Goal: Contribute content

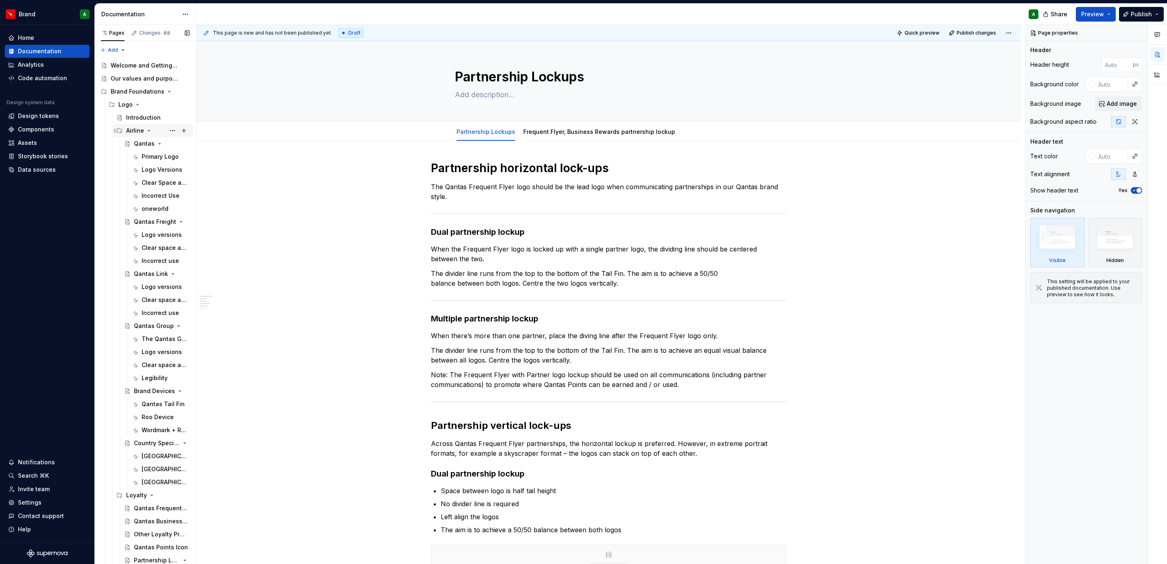
click at [148, 129] on icon "Page tree" at bounding box center [149, 130] width 7 height 7
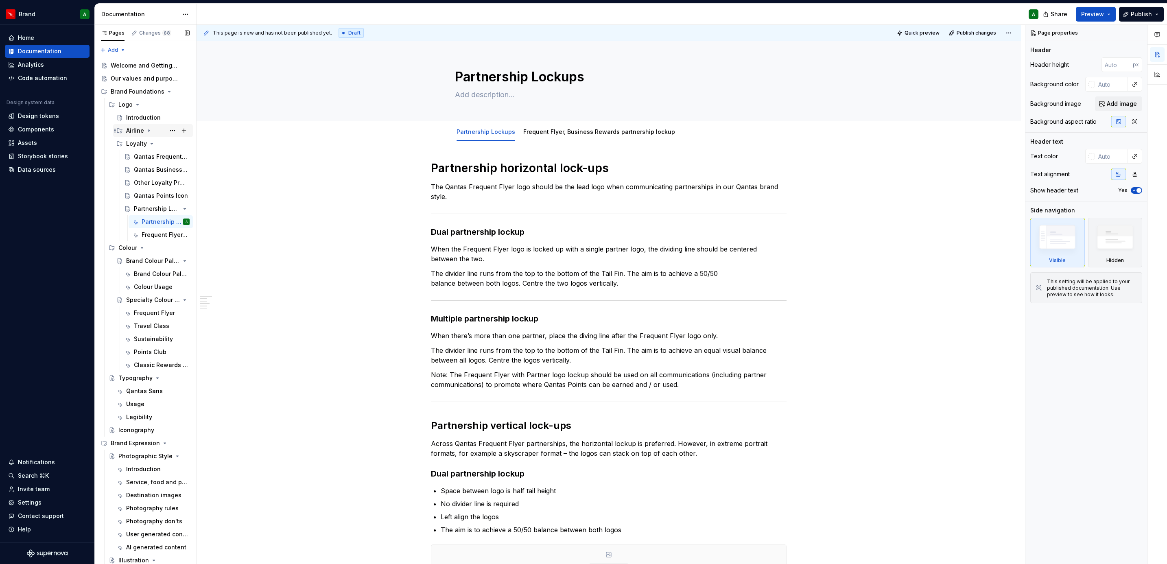
click at [148, 129] on icon "Page tree" at bounding box center [149, 130] width 7 height 7
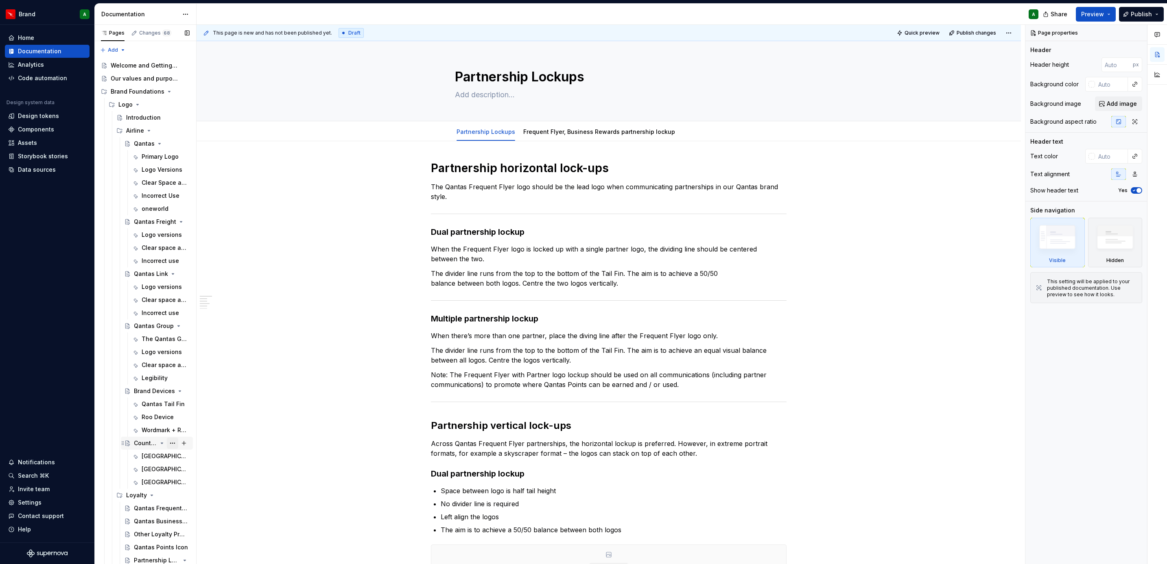
click at [167, 447] on button "Page tree" at bounding box center [172, 443] width 11 height 11
click at [370, 497] on html "Brand A Home Documentation Analytics Code automation Design system data Design …" at bounding box center [583, 282] width 1167 height 564
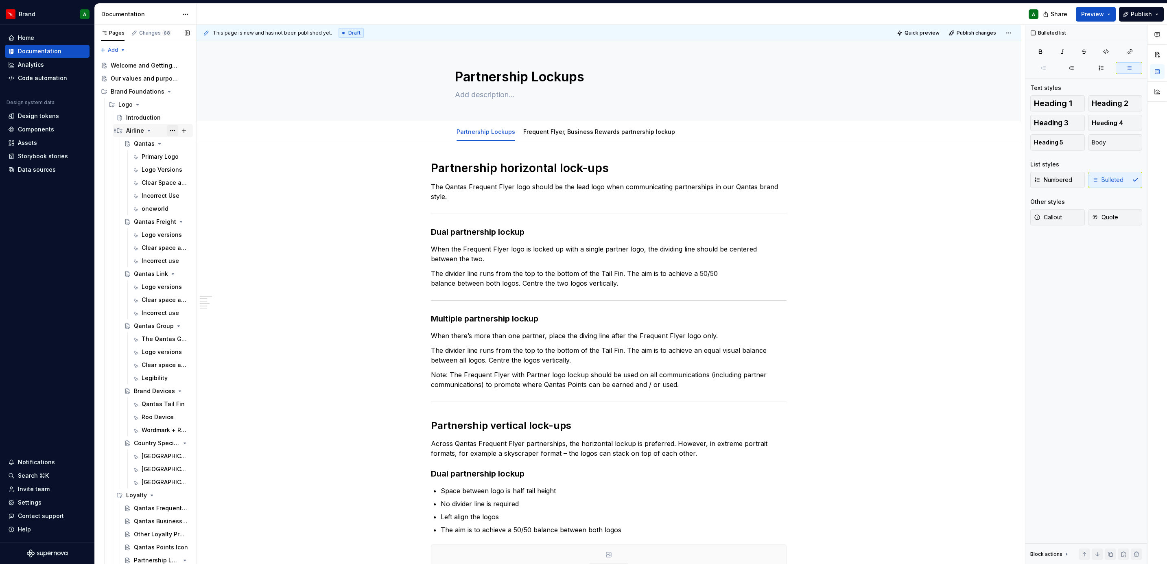
click at [167, 133] on button "Page tree" at bounding box center [172, 130] width 11 height 11
type textarea "*"
click at [282, 172] on div "New page" at bounding box center [300, 173] width 53 height 8
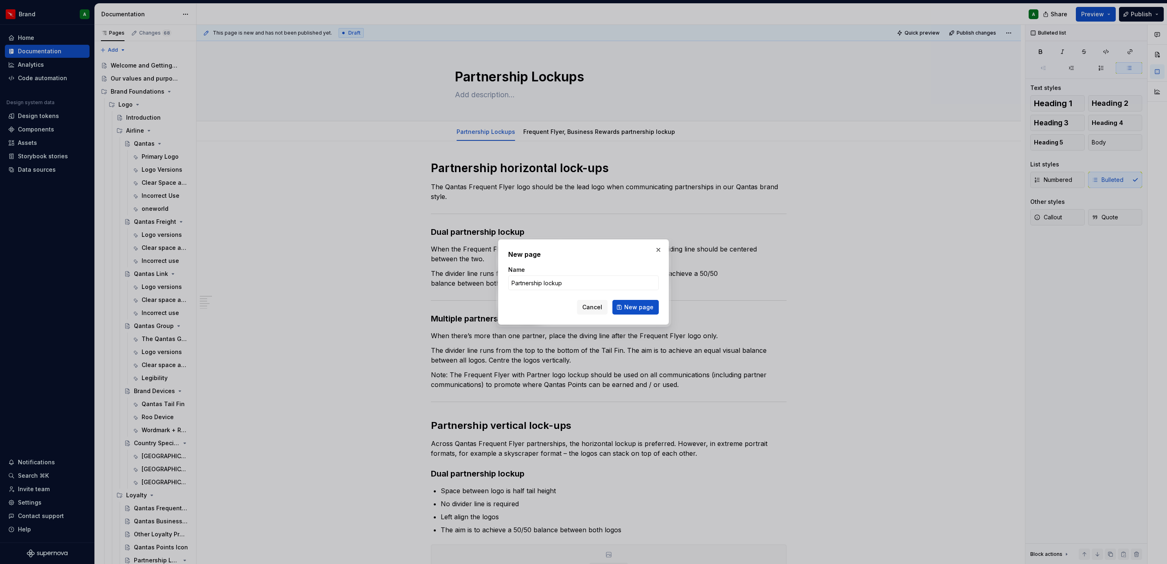
type input "Partnership lockups"
click button "New page" at bounding box center [636, 307] width 46 height 15
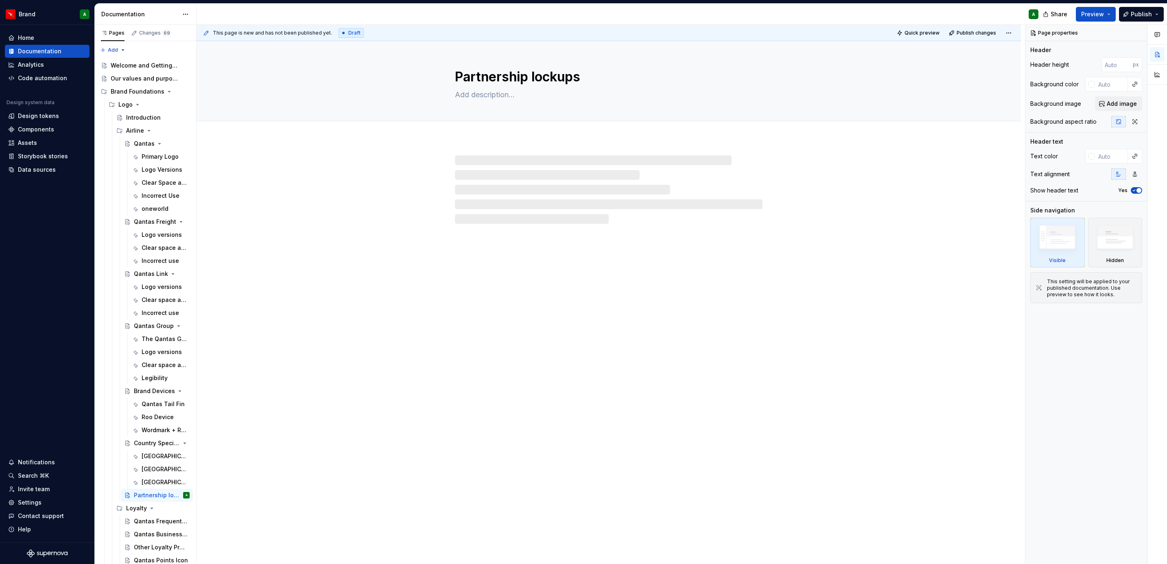
type textarea "*"
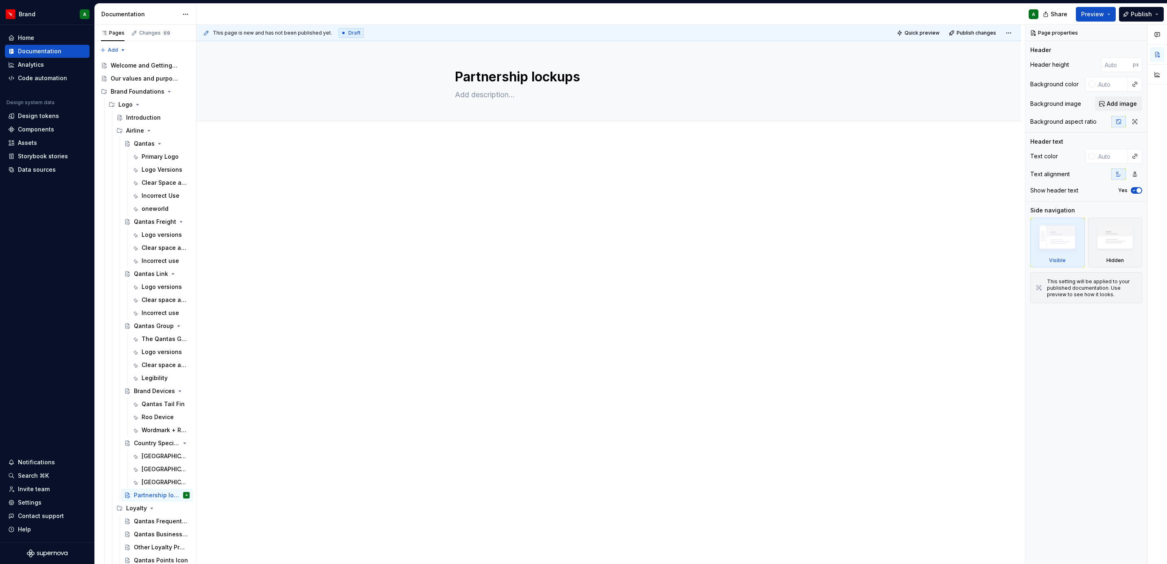
click at [311, 224] on div at bounding box center [609, 254] width 825 height 230
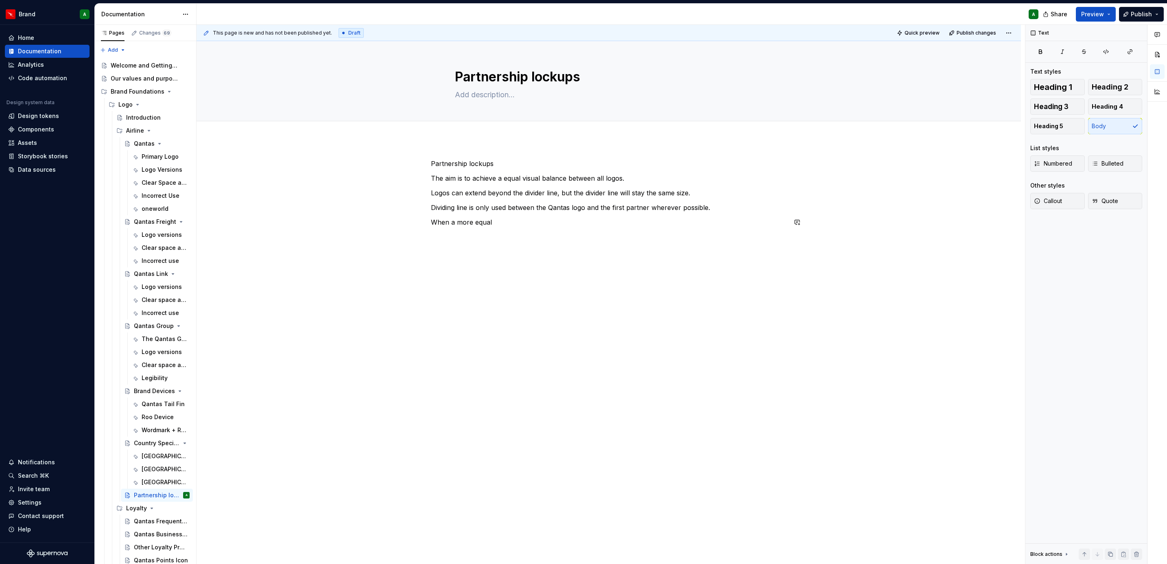
click at [510, 228] on div "Partnership lockups The aim is to achieve a equal visual balance between all lo…" at bounding box center [609, 198] width 356 height 78
click at [490, 219] on p "When a more equal approach is required, follow the lock-up examp" at bounding box center [609, 222] width 356 height 10
click at [490, 219] on p at bounding box center [609, 222] width 356 height 10
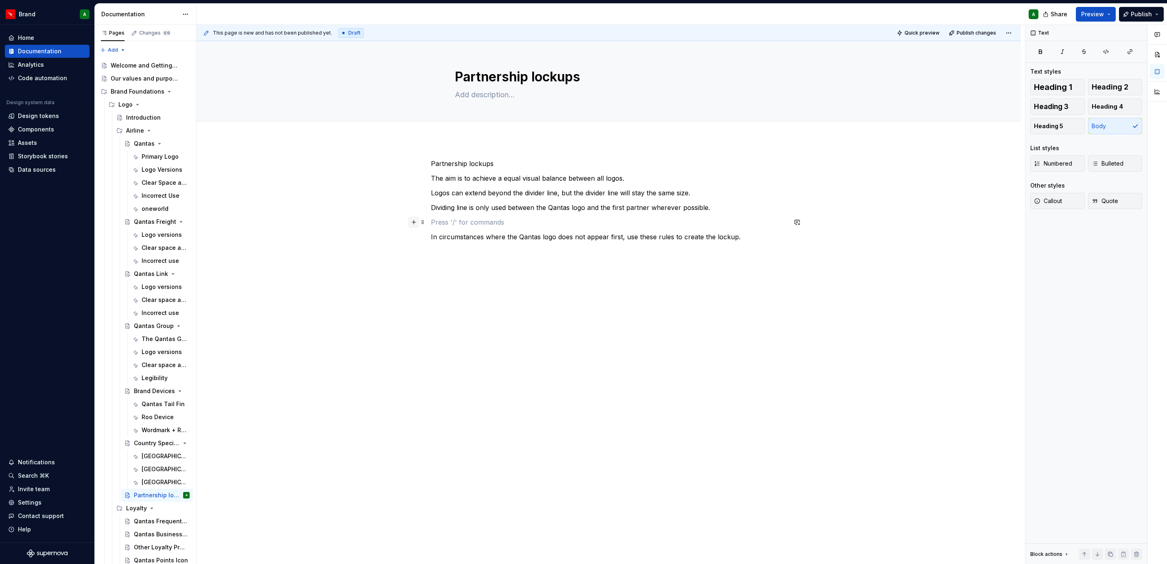
click at [411, 222] on button "button" at bounding box center [413, 222] width 11 height 11
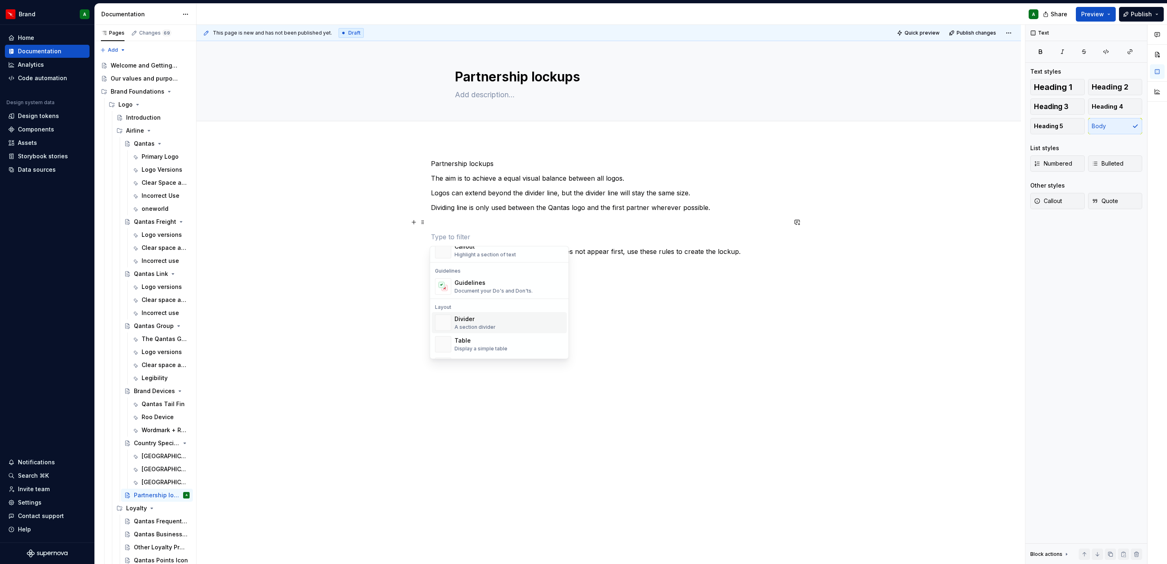
scroll to position [215, 0]
click at [479, 324] on div "A section divider" at bounding box center [475, 326] width 41 height 7
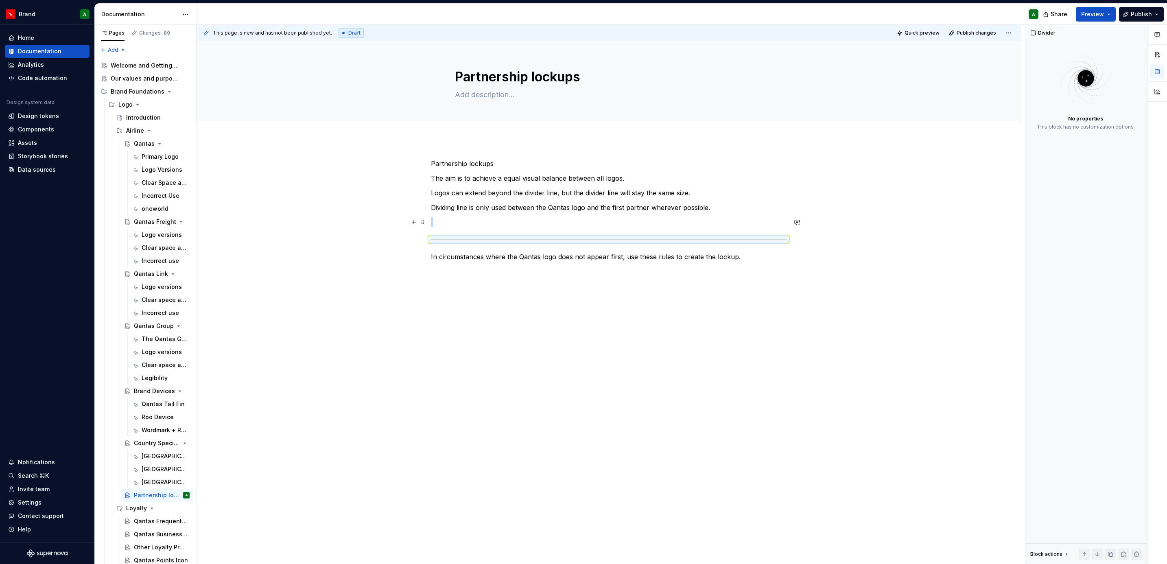
click at [499, 226] on p at bounding box center [609, 222] width 356 height 10
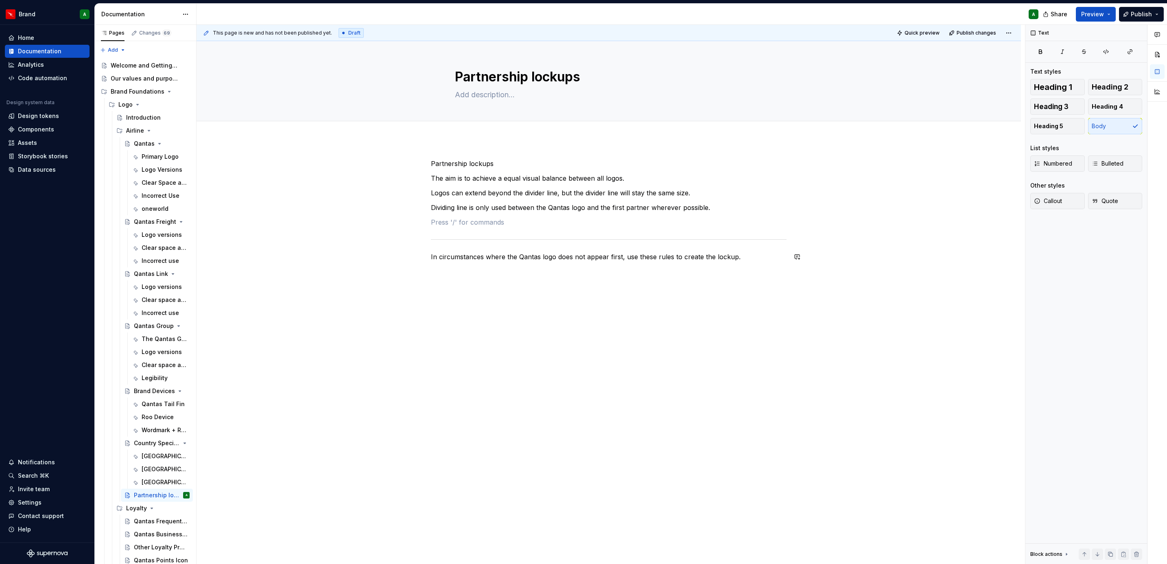
click at [645, 281] on div "Partnership lockups The aim is to achieve a equal visual balance between all lo…" at bounding box center [609, 290] width 825 height 302
click at [1053, 125] on span "Heading 5" at bounding box center [1048, 126] width 29 height 8
click at [495, 270] on p "Horizontal logo lockup" at bounding box center [609, 272] width 356 height 10
click at [1047, 123] on span "Heading 5" at bounding box center [1048, 126] width 29 height 8
click at [632, 226] on p at bounding box center [609, 222] width 356 height 10
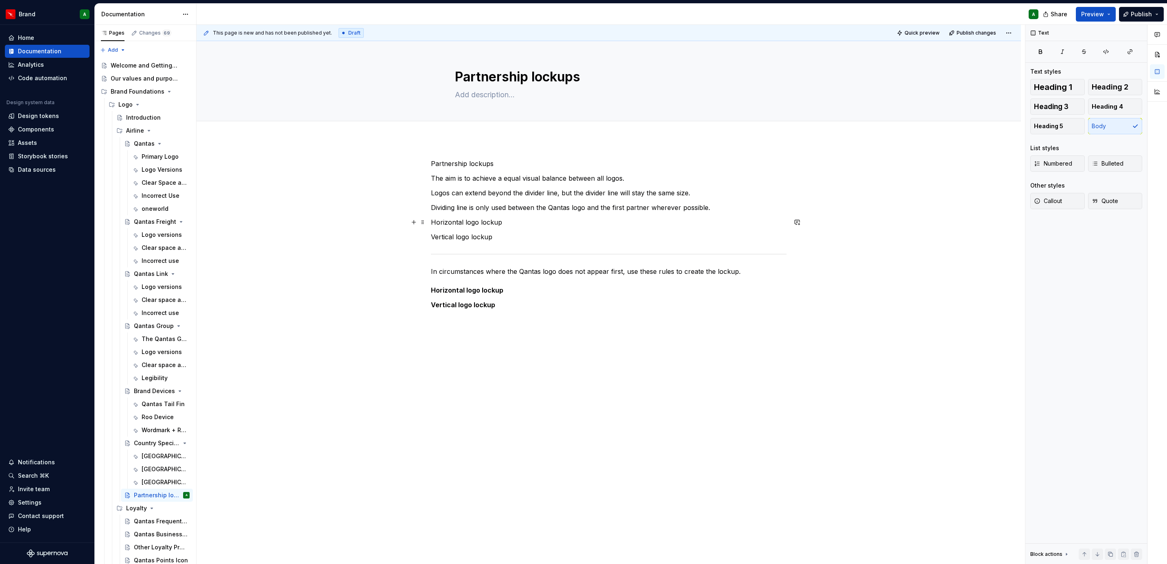
click at [580, 226] on p "Horizontal logo lockup" at bounding box center [609, 222] width 356 height 10
click at [1045, 120] on button "Heading 5" at bounding box center [1058, 126] width 55 height 16
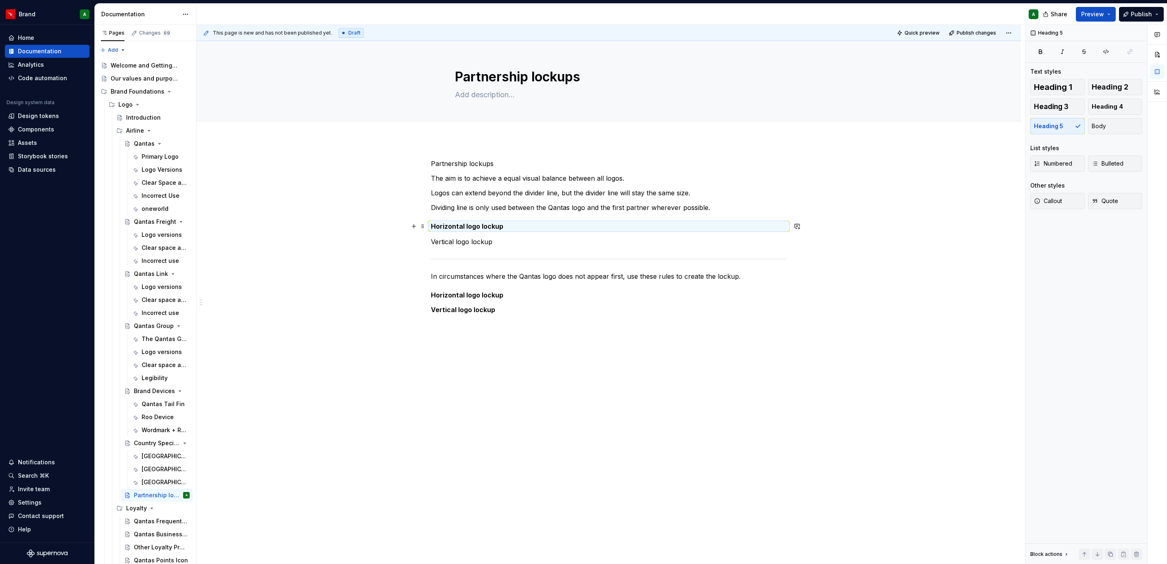
click at [534, 237] on p "Vertical logo lockup" at bounding box center [609, 242] width 356 height 10
click at [1057, 126] on span "Heading 5" at bounding box center [1048, 126] width 29 height 8
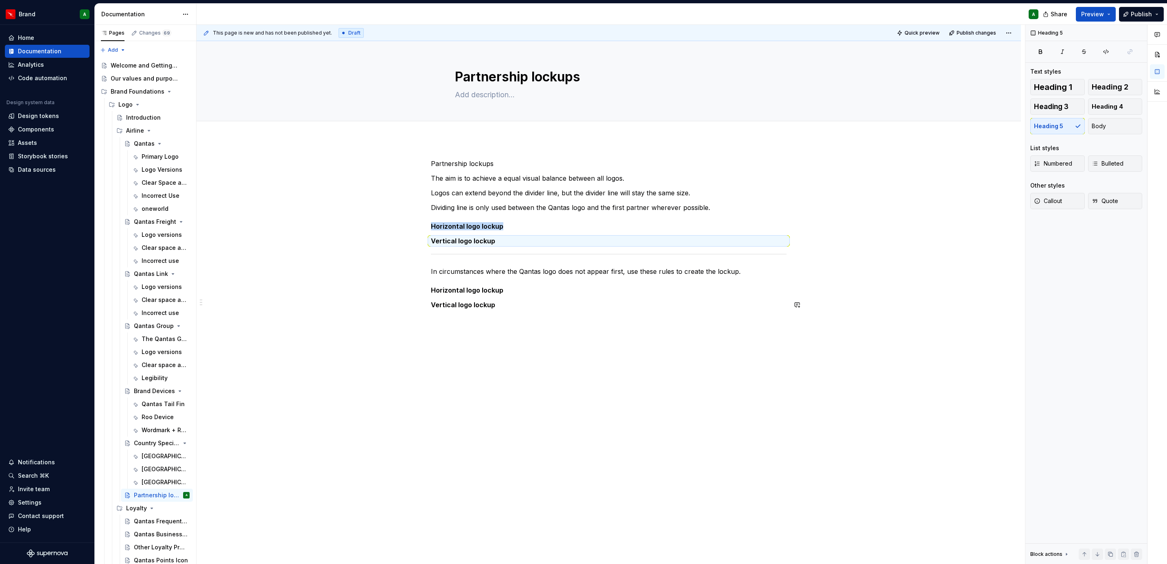
click at [919, 442] on div "Partnership lockups The aim is to achieve a equal visual balance between all lo…" at bounding box center [609, 313] width 825 height 349
click at [481, 161] on p "Partnership lockups" at bounding box center [609, 164] width 356 height 10
click at [1102, 88] on span "Heading 2" at bounding box center [1110, 87] width 37 height 8
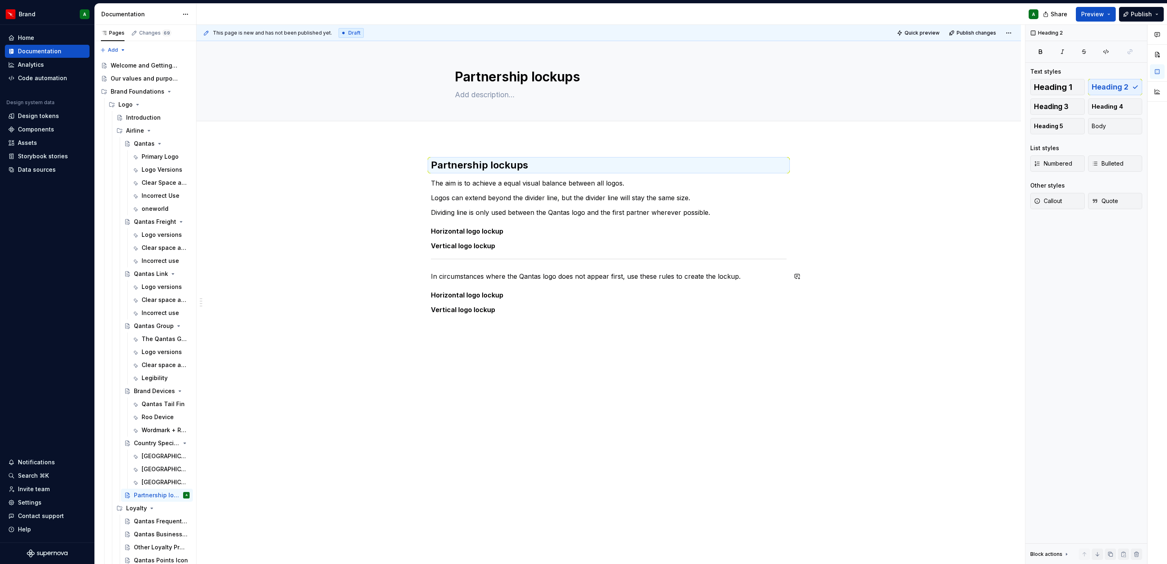
click at [842, 473] on div "Partnership lockups The aim is to achieve a equal visual balance between all lo…" at bounding box center [609, 324] width 825 height 370
type textarea "*"
